Goal: Ask a question

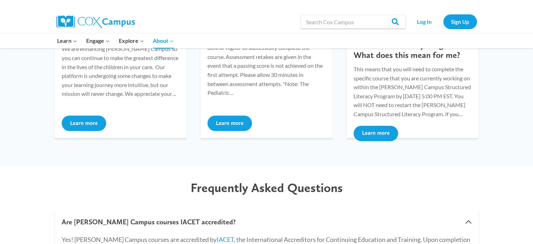
scroll to position [210, 0]
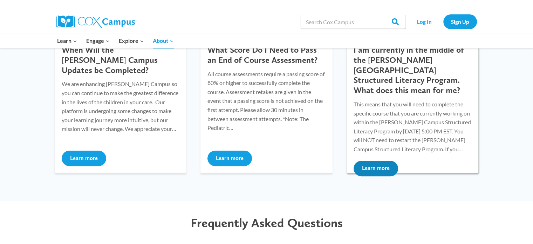
click at [371, 161] on button "Learn more" at bounding box center [376, 168] width 45 height 15
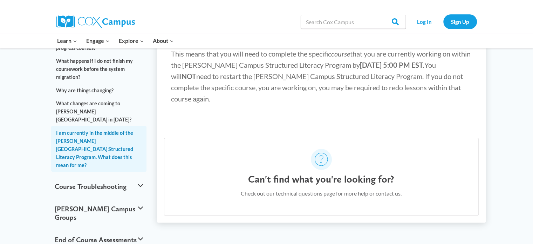
scroll to position [105, 0]
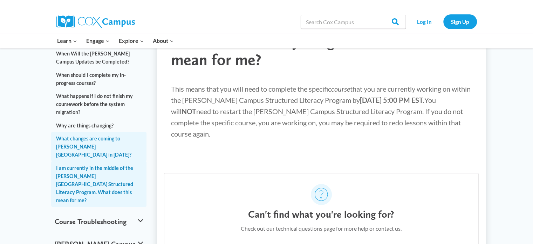
click at [82, 132] on link "What changes are coming to Cox Campus in 2025?" at bounding box center [99, 146] width 96 height 29
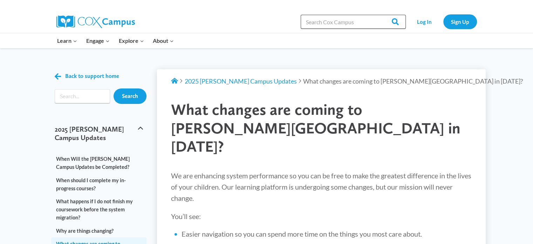
click at [320, 23] on input "Search in [URL][DOMAIN_NAME]" at bounding box center [353, 22] width 105 height 14
type input "if i finished the structured literacy courses, why can't I get to the final exa…"
click at [378, 15] on input "Search" at bounding box center [391, 22] width 27 height 14
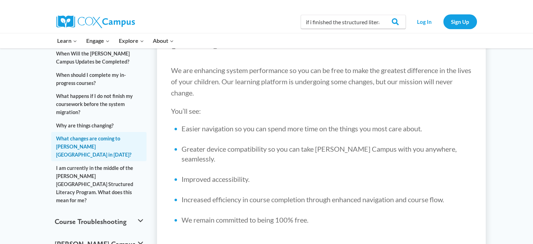
scroll to position [210, 0]
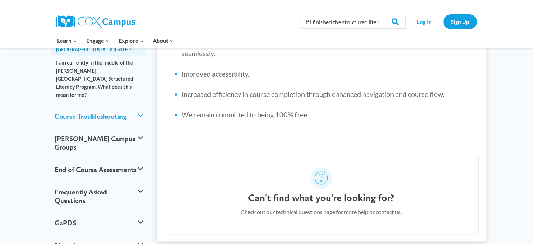
click at [139, 105] on button "Course Troubleshooting" at bounding box center [99, 116] width 96 height 22
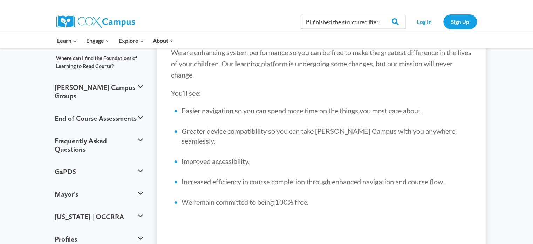
scroll to position [53, 0]
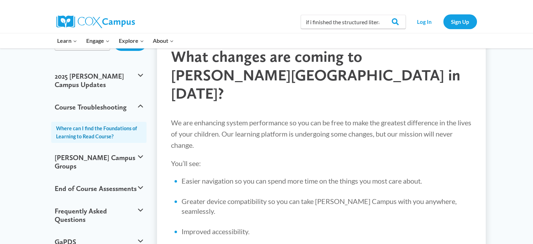
click at [96, 122] on link "Where can I find the Foundations of Learning to Read Course?" at bounding box center [99, 132] width 96 height 21
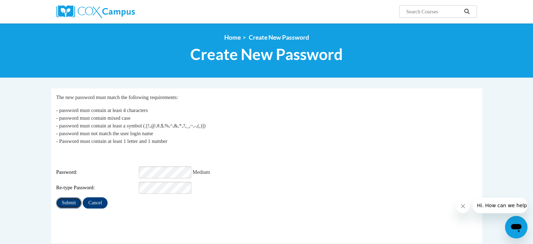
click at [74, 197] on input "Submit" at bounding box center [68, 202] width 25 height 11
click at [69, 208] on input "Submit" at bounding box center [68, 213] width 25 height 11
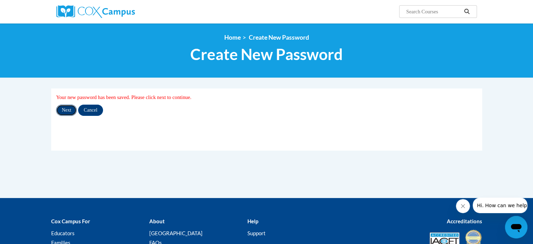
click at [68, 110] on input "Next" at bounding box center [66, 109] width 21 height 11
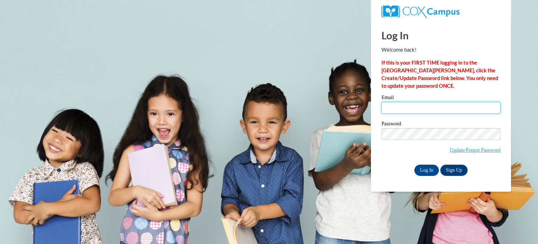
click at [389, 107] on input "Email" at bounding box center [441, 108] width 119 height 12
type input "dotypl@twc.k12.wi.us"
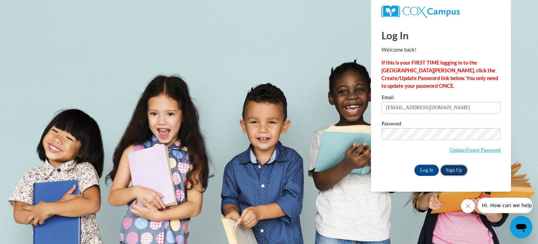
click at [458, 171] on link "Sign Up" at bounding box center [454, 169] width 27 height 11
click at [424, 171] on input "Log In" at bounding box center [427, 169] width 25 height 11
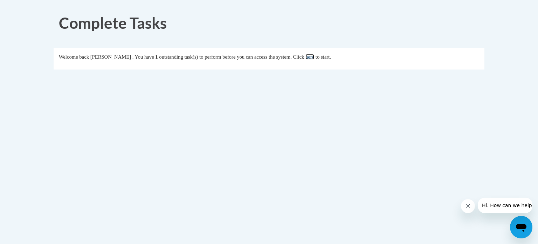
click at [314, 58] on link "here" at bounding box center [310, 57] width 9 height 6
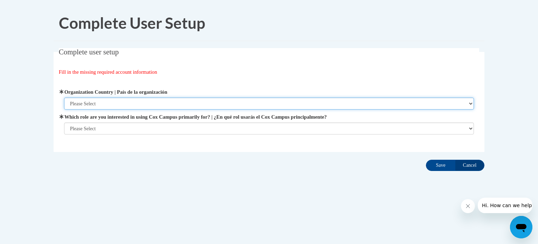
click at [146, 101] on select "Please Select [GEOGRAPHIC_DATA] | [GEOGRAPHIC_DATA] Outside of [GEOGRAPHIC_DATA…" at bounding box center [269, 103] width 410 height 12
select select "ad49bcad-a171-4b2e-b99c-48b446064914"
click at [64, 97] on select "Please Select [GEOGRAPHIC_DATA] | [GEOGRAPHIC_DATA] Outside of [GEOGRAPHIC_DATA…" at bounding box center [269, 103] width 410 height 12
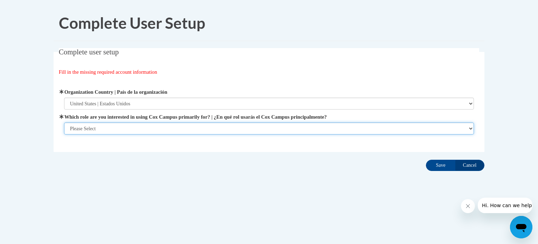
click at [134, 125] on select "Please Select College/University | Colegio/Universidad Community/Nonprofit Part…" at bounding box center [269, 128] width 410 height 12
select select "fbf2d438-af2f-41f8-98f1-81c410e29de3"
click at [64, 134] on select "Please Select College/University | Colegio/Universidad Community/Nonprofit Part…" at bounding box center [269, 128] width 410 height 12
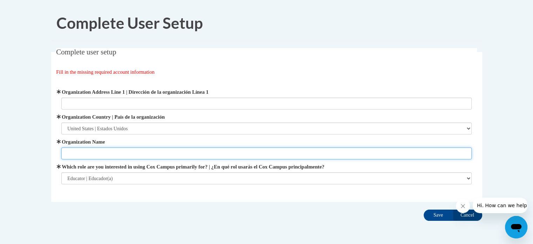
click at [118, 152] on input "Organization Name" at bounding box center [266, 153] width 410 height 12
type input "TREVOR WILMOT SCHOOL"
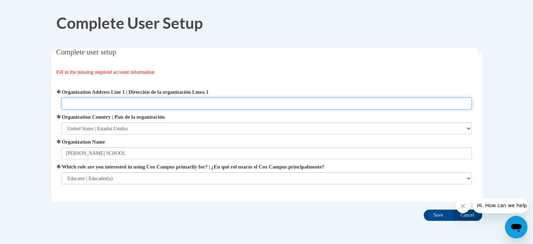
type input "26325 Wilmot Road"
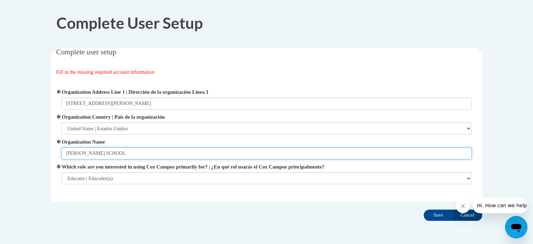
scroll to position [27, 0]
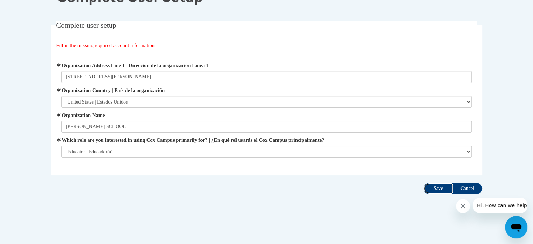
click at [434, 186] on input "Save" at bounding box center [438, 188] width 29 height 11
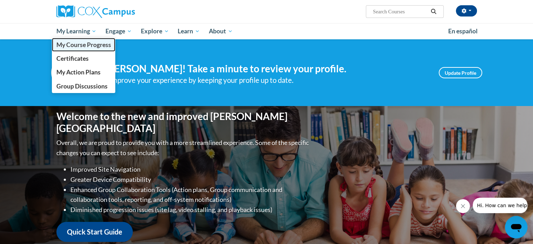
click at [70, 46] on span "My Course Progress" at bounding box center [83, 44] width 55 height 7
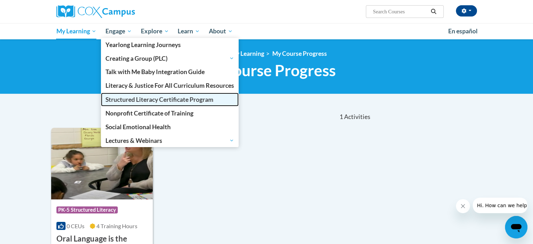
click at [139, 102] on span "Structured Literacy Certificate Program" at bounding box center [159, 99] width 108 height 7
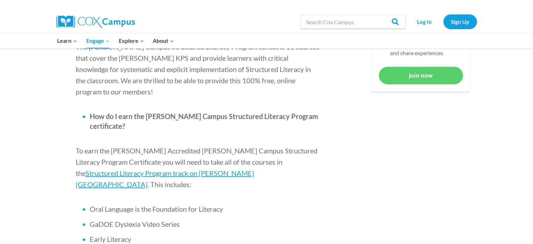
scroll to position [350, 0]
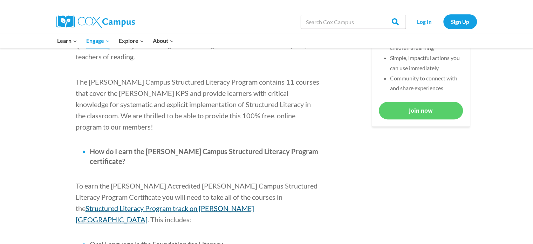
click at [254, 204] on span "Structured Literacy Program track on [PERSON_NAME][GEOGRAPHIC_DATA]" at bounding box center [165, 214] width 178 height 20
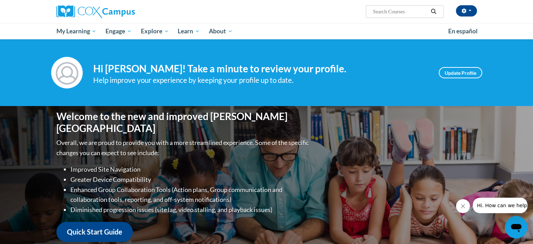
click at [379, 12] on input "Search..." at bounding box center [400, 11] width 56 height 8
type input "if someone has completed all the courses, why can't they get to the exam"
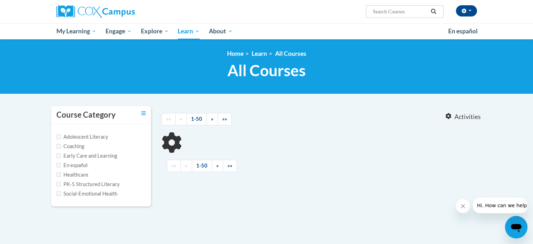
type input "if someone has completed all the courses, why can't they get to the exam"
click at [58, 184] on input "PK-5 Structured Literacy" at bounding box center [58, 184] width 5 height 5
checkbox input "true"
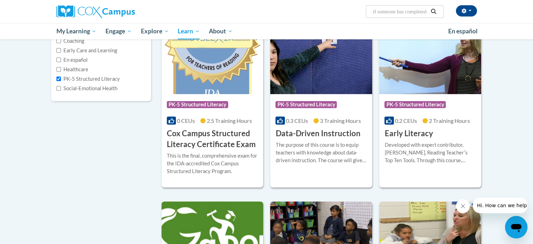
scroll to position [140, 0]
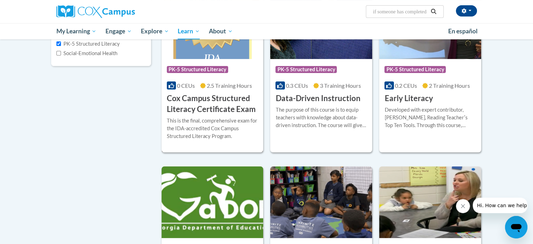
click at [217, 106] on h3 "Cox Campus Structured Literacy Certificate Exam" at bounding box center [212, 104] width 91 height 22
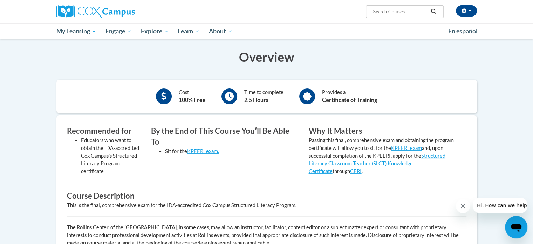
scroll to position [96, 0]
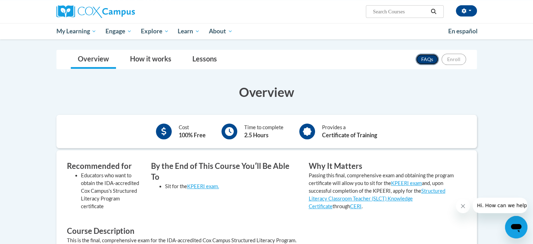
click at [425, 57] on link "FAQs" at bounding box center [427, 59] width 23 height 11
click at [156, 61] on link "How it works" at bounding box center [150, 59] width 55 height 19
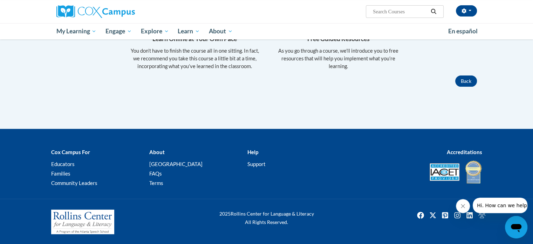
scroll to position [26, 0]
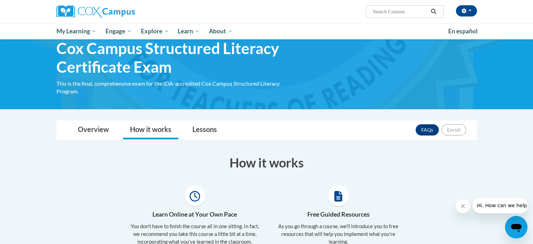
click at [198, 196] on icon at bounding box center [195, 196] width 11 height 11
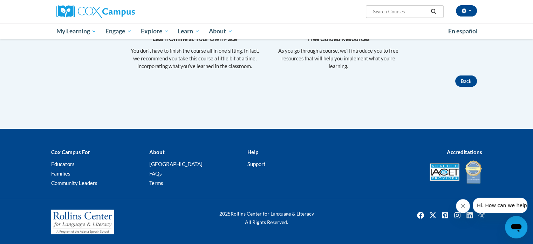
scroll to position [96, 0]
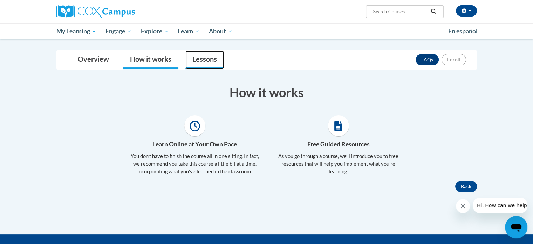
click at [209, 58] on link "Lessons" at bounding box center [204, 59] width 39 height 19
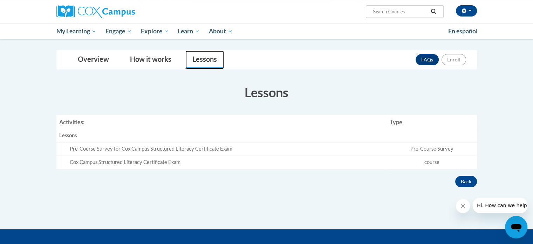
scroll to position [131, 0]
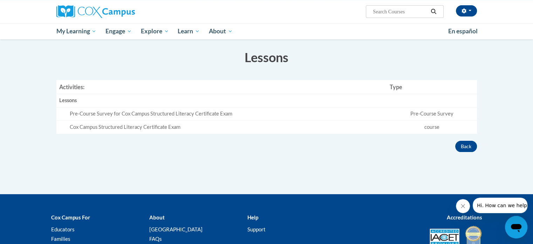
click at [146, 127] on div "Cox Campus Structured Literacy Certificate Exam" at bounding box center [227, 126] width 314 height 7
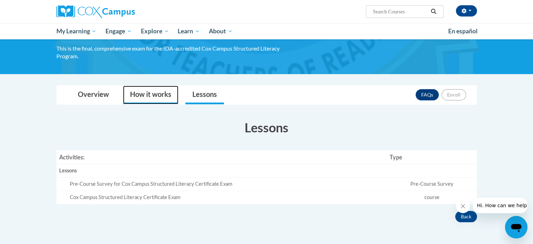
click at [154, 95] on link "How it works" at bounding box center [150, 95] width 55 height 19
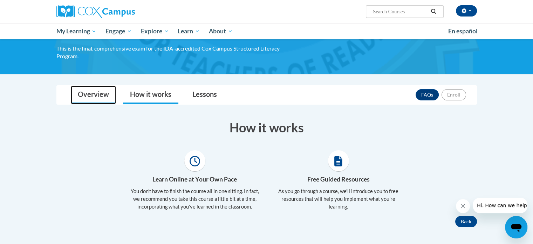
click at [94, 94] on link "Overview" at bounding box center [93, 95] width 45 height 19
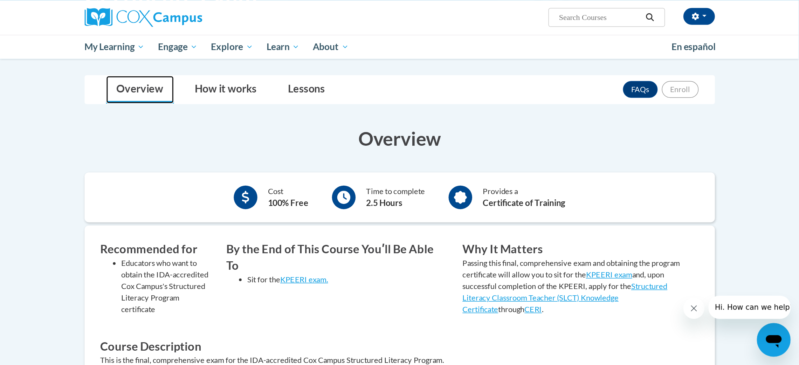
scroll to position [0, 0]
